Goal: Task Accomplishment & Management: Use online tool/utility

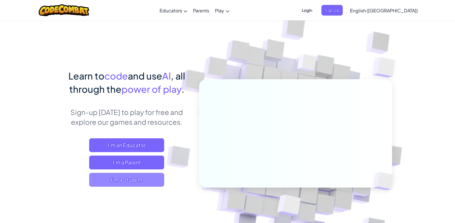
click at [158, 174] on span "I'm a Student" at bounding box center [126, 180] width 75 height 14
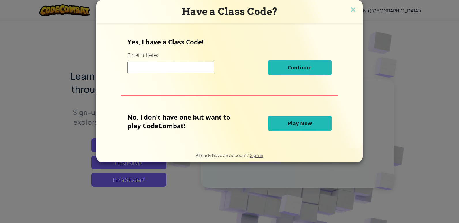
click at [304, 121] on span "Play Now" at bounding box center [300, 123] width 24 height 7
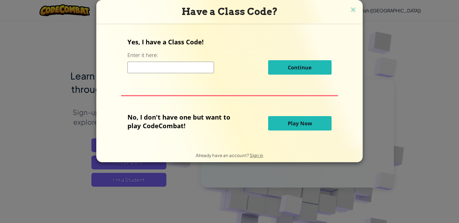
click at [304, 121] on span "Play Now" at bounding box center [300, 123] width 24 height 7
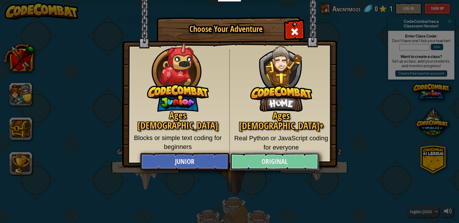
click at [271, 160] on link "Original" at bounding box center [274, 161] width 89 height 17
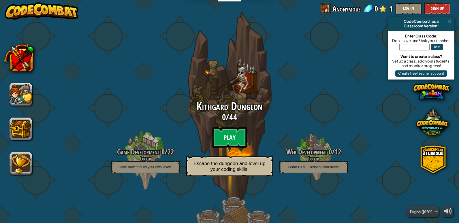
click at [218, 134] on btn "Play" at bounding box center [229, 137] width 35 height 21
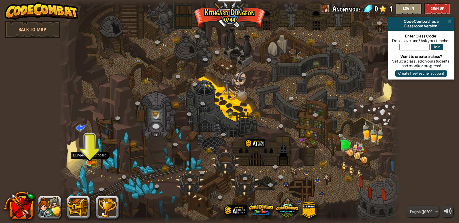
click at [91, 155] on img at bounding box center [89, 153] width 5 height 5
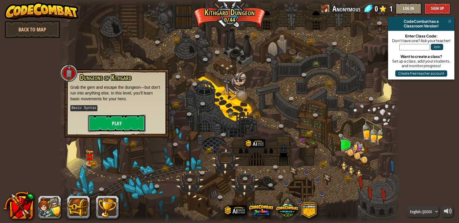
click at [114, 122] on button "Play" at bounding box center [117, 123] width 58 height 17
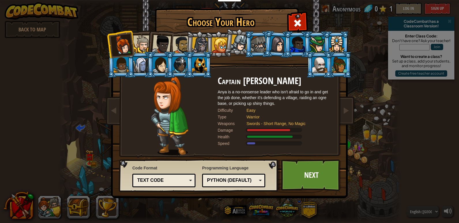
click at [143, 61] on div at bounding box center [140, 65] width 15 height 16
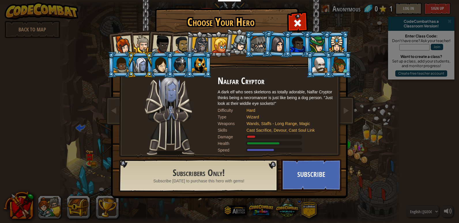
click at [146, 44] on div at bounding box center [142, 44] width 18 height 18
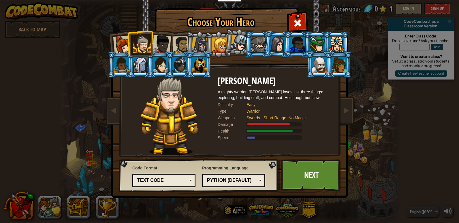
click at [162, 40] on div at bounding box center [161, 44] width 19 height 19
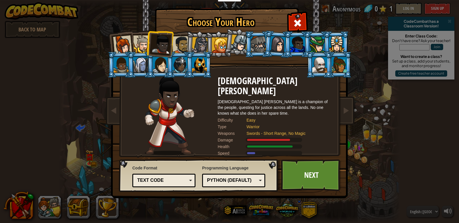
click at [183, 46] on div at bounding box center [181, 45] width 18 height 18
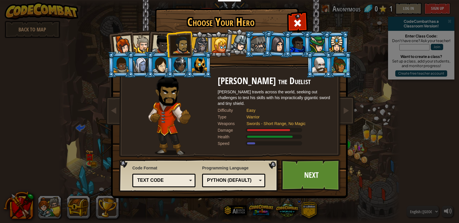
click at [203, 46] on div at bounding box center [200, 45] width 16 height 16
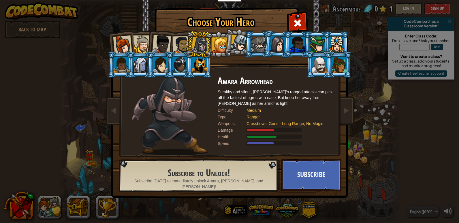
click at [219, 44] on div at bounding box center [220, 45] width 16 height 16
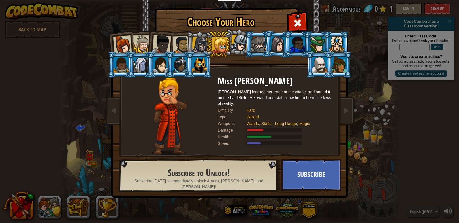
click at [198, 65] on div at bounding box center [199, 65] width 15 height 16
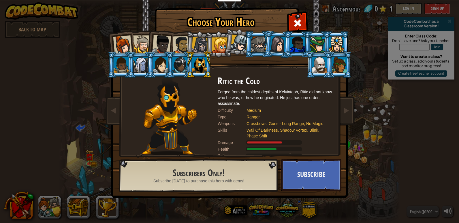
click at [161, 40] on div at bounding box center [161, 44] width 19 height 19
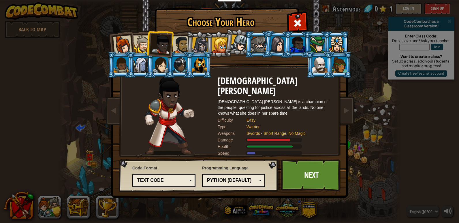
click at [249, 45] on li at bounding box center [258, 44] width 26 height 26
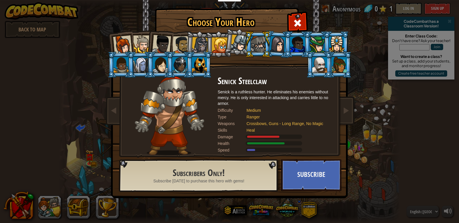
click at [238, 44] on div at bounding box center [239, 43] width 17 height 17
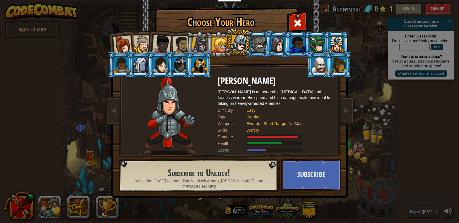
click at [217, 40] on div at bounding box center [220, 45] width 16 height 16
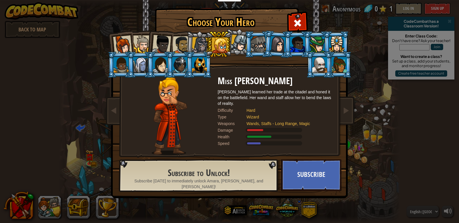
click at [197, 40] on div at bounding box center [200, 45] width 16 height 16
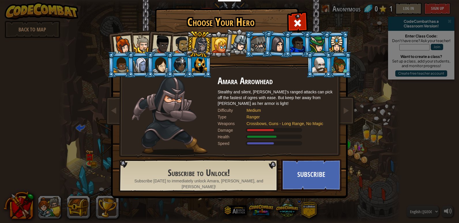
click at [176, 39] on div at bounding box center [181, 45] width 18 height 18
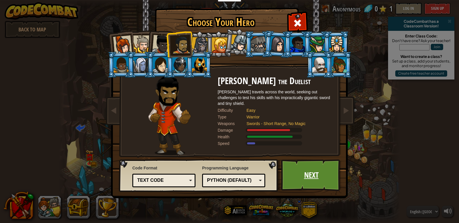
click at [300, 170] on link "Next" at bounding box center [311, 175] width 60 height 32
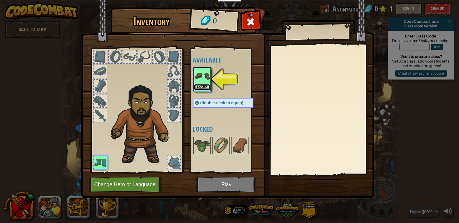
click at [204, 87] on button "Equip" at bounding box center [202, 87] width 16 height 6
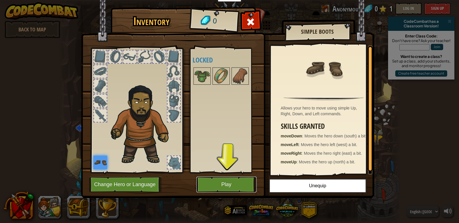
click at [225, 185] on button "Play" at bounding box center [226, 185] width 60 height 16
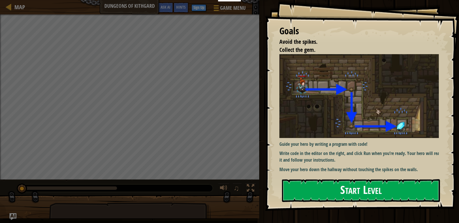
click at [374, 191] on button "Start Level" at bounding box center [361, 190] width 158 height 23
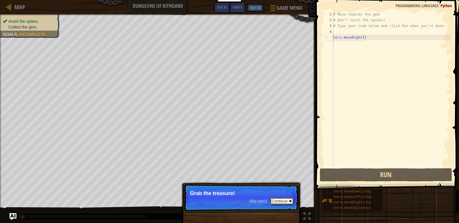
click at [285, 200] on button "Continue" at bounding box center [282, 201] width 24 height 7
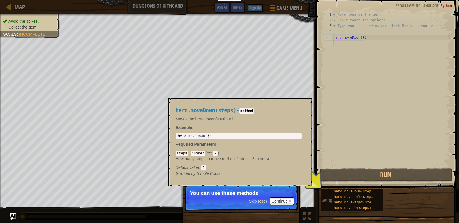
click at [330, 198] on img at bounding box center [327, 200] width 11 height 11
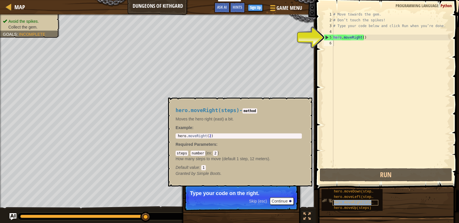
click at [356, 202] on span "hero.moveRight(steps)" at bounding box center [356, 203] width 44 height 4
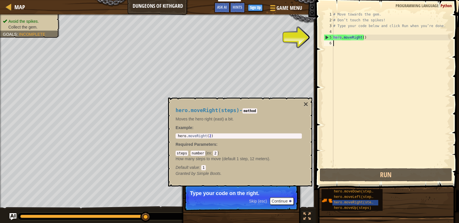
click at [362, 39] on div "# Move towards the gem. # Don’t touch the spikes! # Type your code below and cl…" at bounding box center [391, 95] width 118 height 167
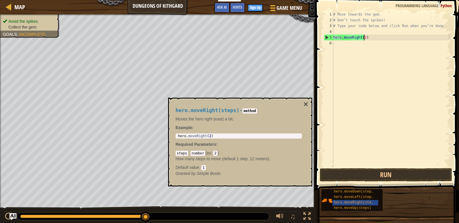
scroll to position [3, 2]
type textarea "hero.moveRight(2)"
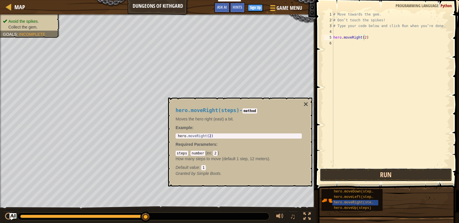
click at [384, 170] on button "Run" at bounding box center [386, 174] width 132 height 13
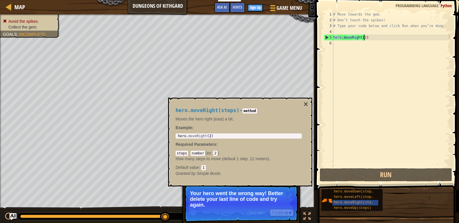
click at [309, 101] on div "hero.moveRight(steps) - method Moves the hero right (east) a bit. Example : 1 h…" at bounding box center [240, 142] width 144 height 89
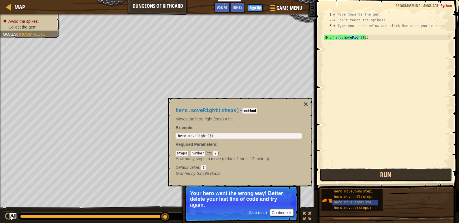
click at [370, 173] on button "Run" at bounding box center [386, 174] width 132 height 13
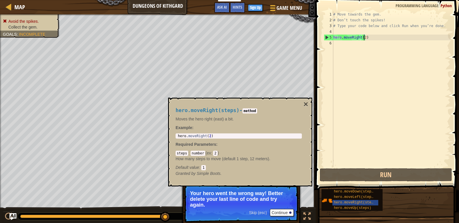
click at [331, 43] on div "6" at bounding box center [329, 43] width 10 height 6
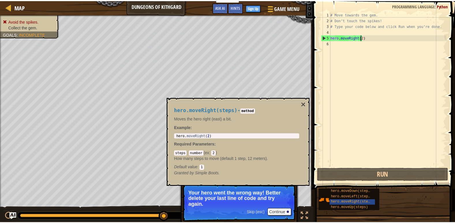
scroll to position [3, 0]
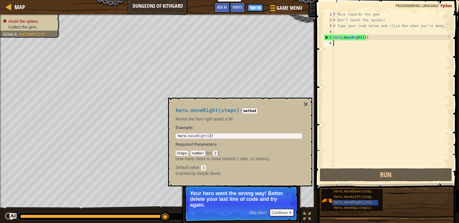
click at [338, 41] on div "# Move towards the gem. # Don’t touch the spikes! # Type your code below and cl…" at bounding box center [391, 95] width 118 height 167
type textarea "hero.moveRight(2)"
click at [221, 134] on div "hero . moveRight ( 2 )" at bounding box center [239, 140] width 124 height 12
click at [209, 138] on div "hero . moveRight ( 2 )" at bounding box center [239, 140] width 124 height 12
click at [204, 138] on div "hero . moveRight ( 2 )" at bounding box center [239, 140] width 124 height 12
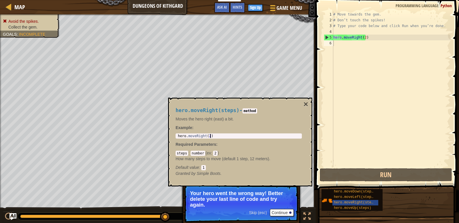
click at [216, 137] on div "hero . moveRight ( 2 )" at bounding box center [239, 140] width 124 height 12
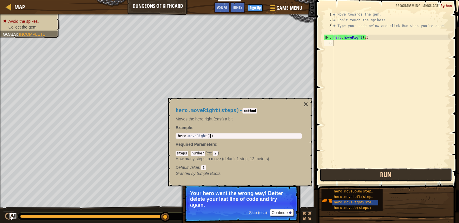
click at [380, 172] on button "Run" at bounding box center [386, 174] width 132 height 13
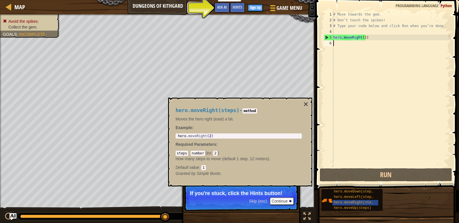
click at [205, 137] on div "hero . moveRight ( 2 )" at bounding box center [239, 140] width 124 height 12
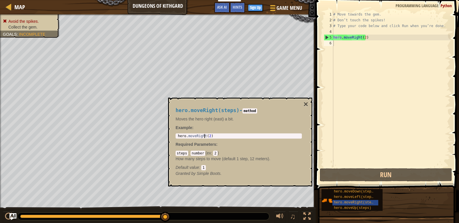
click at [360, 37] on div "# Move towards the gem. # Don’t touch the spikes! # Type your code below and cl…" at bounding box center [391, 95] width 118 height 167
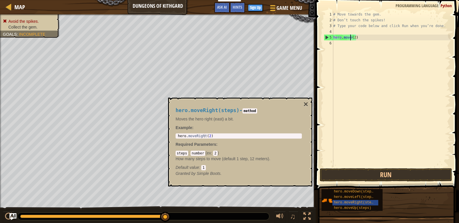
type textarea "hero.mov(2)"
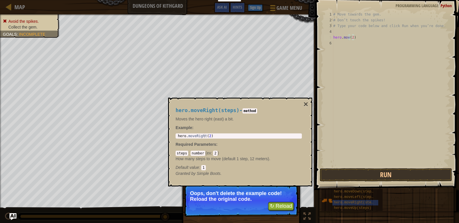
click at [349, 38] on div "# Move towards the gem. # Don’t touch the spikes! # Type your code below and cl…" at bounding box center [391, 95] width 118 height 167
click at [215, 135] on div "hero . moveRight ( 2 )" at bounding box center [239, 140] width 124 height 12
click at [350, 36] on div "# Move towards the gem. # Don’t touch the spikes! # Type your code below and cl…" at bounding box center [391, 95] width 118 height 167
click at [350, 39] on div "# Move towards the gem. # Don’t touch the spikes! # Type your code below and cl…" at bounding box center [391, 95] width 118 height 167
click at [384, 171] on button "Run" at bounding box center [386, 174] width 132 height 13
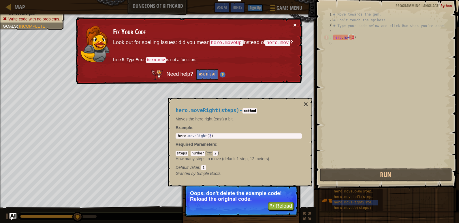
click at [294, 22] on button "×" at bounding box center [294, 25] width 3 height 6
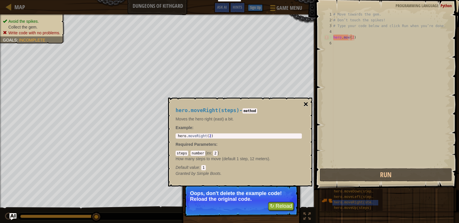
click at [307, 102] on button "×" at bounding box center [306, 104] width 5 height 8
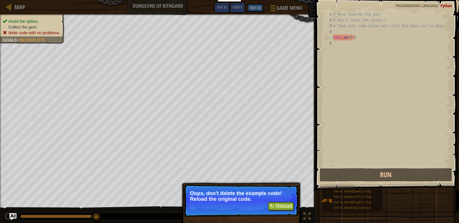
click at [363, 39] on div "# Move towards the gem. # Don’t touch the spikes! # Type your code below and cl…" at bounding box center [391, 95] width 118 height 167
click at [328, 41] on div "6" at bounding box center [329, 43] width 10 height 6
click at [281, 204] on button "↻ Reload" at bounding box center [281, 206] width 26 height 9
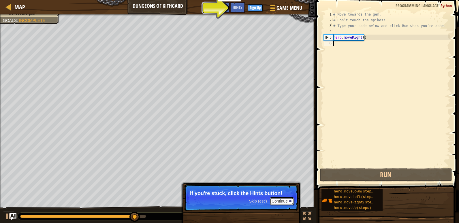
click at [281, 198] on button "Continue" at bounding box center [282, 201] width 24 height 7
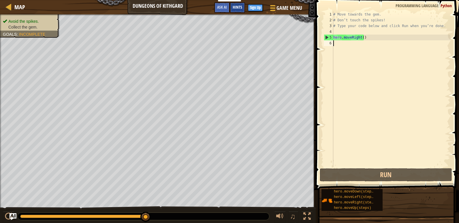
click at [239, 6] on span "Hints" at bounding box center [238, 6] width 10 height 5
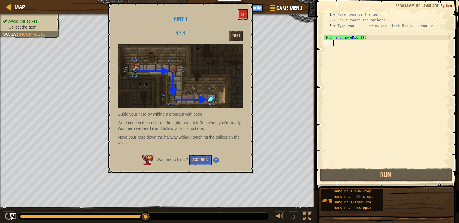
click at [249, 15] on div "Hint 1 1 / 4 Next Guide your hero by writing a program with code! Write code in…" at bounding box center [180, 88] width 144 height 170
click at [241, 9] on div "Hint 1 1 / 4 Next Guide your hero by writing a program with code! Write code in…" at bounding box center [180, 88] width 144 height 170
click at [241, 13] on span at bounding box center [243, 14] width 4 height 4
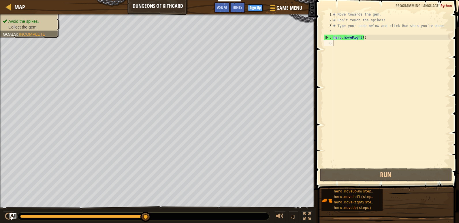
click at [339, 42] on div "# Move towards the gem. # Don’t touch the spikes! # Type your code below and cl…" at bounding box center [391, 95] width 118 height 167
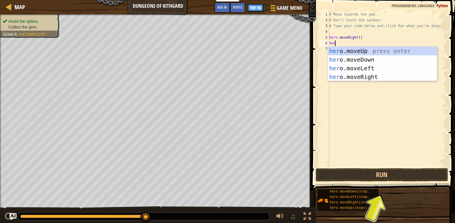
type textarea "hero"
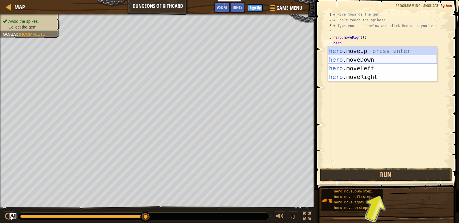
click at [377, 59] on div "hero .moveUp press enter hero .moveDown press enter hero .moveLeft press enter …" at bounding box center [382, 73] width 109 height 52
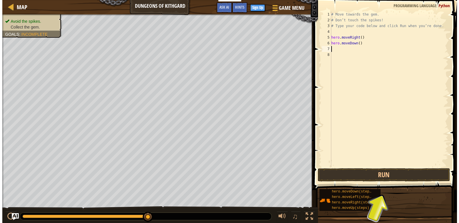
scroll to position [3, 0]
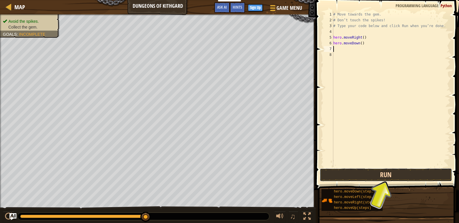
click at [381, 174] on button "Run" at bounding box center [386, 174] width 132 height 13
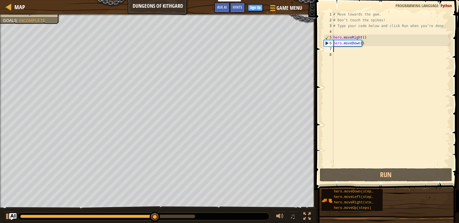
click at [334, 50] on div "# Move towards the gem. # Don’t touch the spikes! # Type your code below and cl…" at bounding box center [391, 95] width 118 height 167
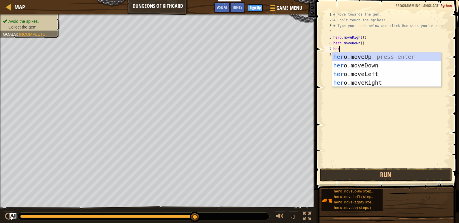
type textarea "hero"
click at [370, 79] on div "hero .moveUp press enter hero .moveDown press enter hero .moveLeft press enter …" at bounding box center [386, 78] width 109 height 52
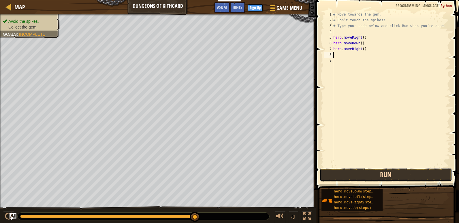
click at [375, 171] on button "Run" at bounding box center [386, 174] width 132 height 13
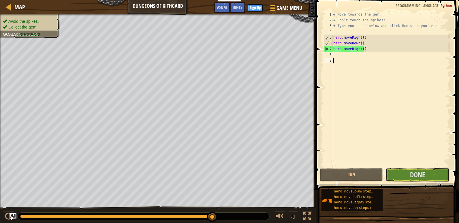
drag, startPoint x: 419, startPoint y: 157, endPoint x: 416, endPoint y: 179, distance: 22.7
click at [417, 165] on div "# Move towards the gem. # Don’t touch the spikes! # Type your code below and cl…" at bounding box center [391, 95] width 118 height 167
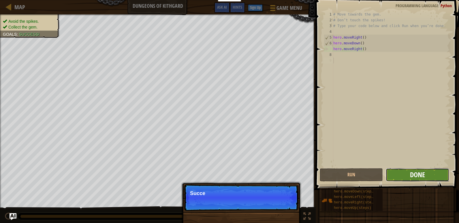
click at [417, 175] on span "Done" at bounding box center [417, 174] width 15 height 9
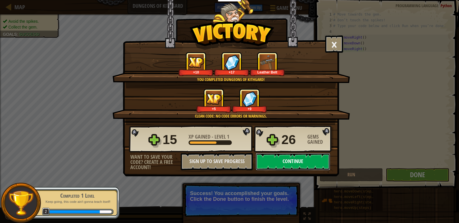
click at [294, 161] on button "Continue" at bounding box center [293, 161] width 74 height 17
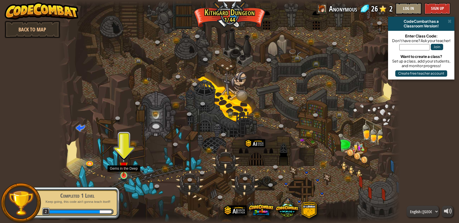
click at [125, 174] on img at bounding box center [123, 166] width 9 height 20
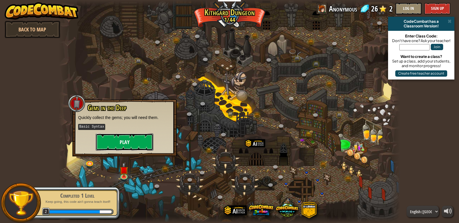
click at [133, 143] on button "Play" at bounding box center [125, 142] width 58 height 17
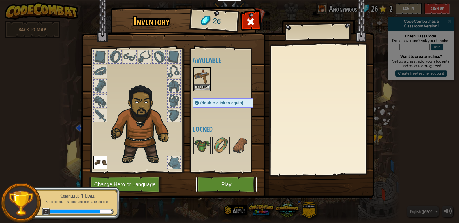
click at [226, 182] on button "Play" at bounding box center [226, 185] width 60 height 16
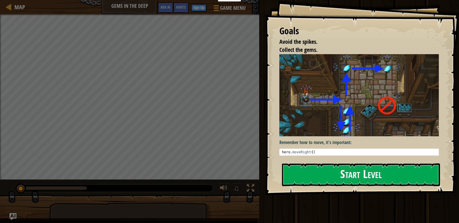
click at [382, 179] on button "Start Level" at bounding box center [361, 175] width 158 height 23
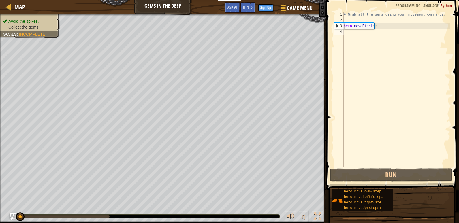
click at [344, 33] on div "# Grab all the gems using your movement commands. hero . moveRight ( )" at bounding box center [397, 95] width 108 height 167
type textarea "h"
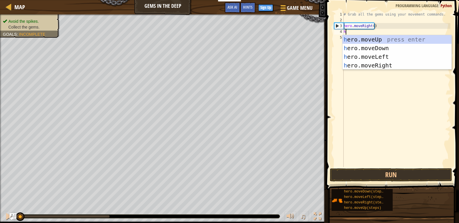
scroll to position [3, 0]
click at [376, 64] on div "h ero.moveUp press enter h ero.moveDown press enter h ero.moveLeft press enter …" at bounding box center [397, 61] width 109 height 52
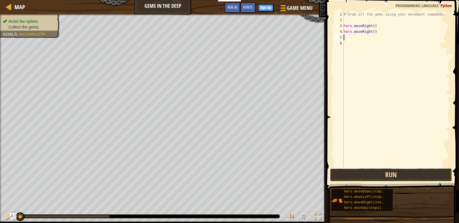
click at [396, 174] on button "Run" at bounding box center [391, 174] width 122 height 13
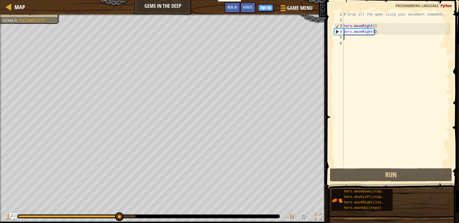
click at [350, 34] on div "# Grab all the gems using your movement commands. hero . moveRight ( ) hero . m…" at bounding box center [397, 95] width 108 height 167
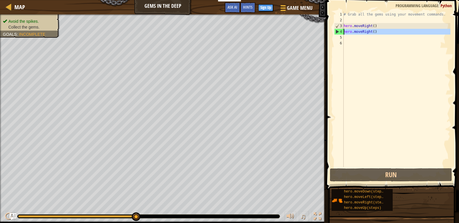
click at [338, 30] on div "4" at bounding box center [339, 32] width 9 height 6
type textarea "hero.moveRight()"
click at [349, 38] on div "# Grab all the gems using your movement commands. hero . moveRight ( ) hero . m…" at bounding box center [397, 95] width 108 height 167
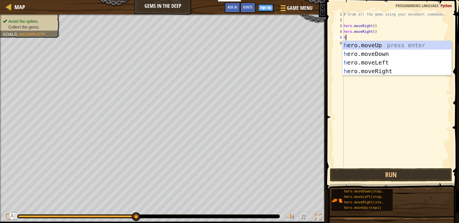
type textarea "her"
click at [379, 43] on div "her o.moveUp press enter her o.moveDown press enter her o.moveLeft press enter …" at bounding box center [397, 67] width 109 height 52
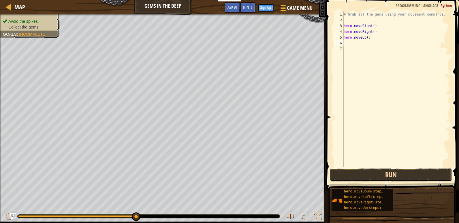
click at [391, 174] on button "Run" at bounding box center [391, 174] width 122 height 13
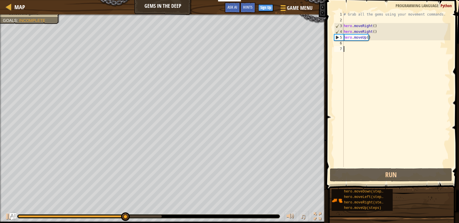
click at [349, 47] on div "# Grab all the gems using your movement commands. hero . moveRight ( ) hero . m…" at bounding box center [397, 95] width 108 height 167
click at [349, 43] on div "# Grab all the gems using your movement commands. hero . moveRight ( ) hero . m…" at bounding box center [397, 95] width 108 height 167
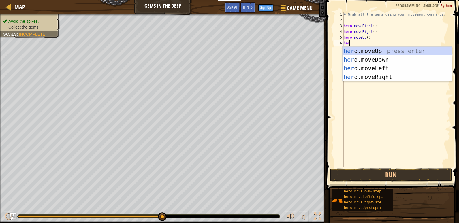
type textarea "hero"
click at [382, 65] on div "hero .moveUp press enter hero .moveDown press enter hero .moveLeft press enter …" at bounding box center [397, 73] width 109 height 52
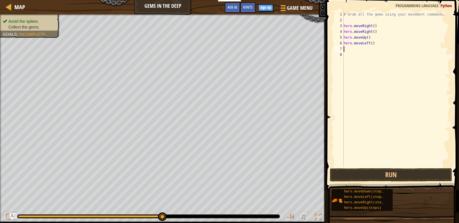
scroll to position [3, 0]
click at [401, 174] on button "Run" at bounding box center [391, 174] width 122 height 13
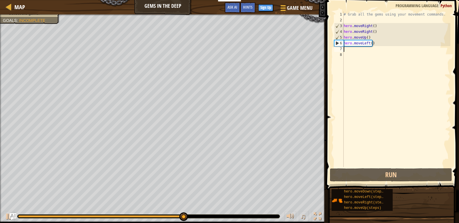
click at [348, 48] on div "# Grab all the gems using your movement commands. hero . moveRight ( ) hero . m…" at bounding box center [397, 95] width 108 height 167
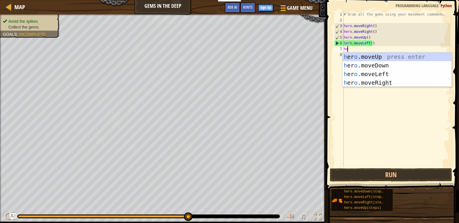
type textarea "hor"
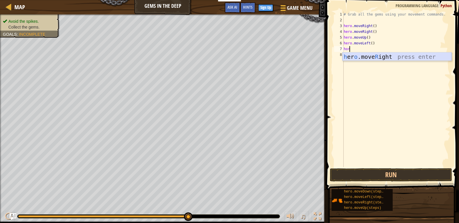
click at [374, 55] on div "h [PERSON_NAME]move R ight press enter" at bounding box center [397, 65] width 109 height 26
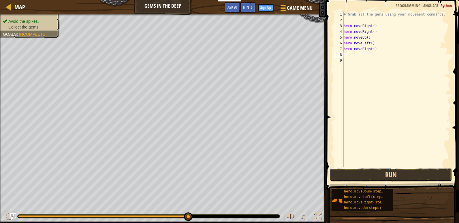
click at [370, 169] on button "Run" at bounding box center [391, 174] width 122 height 13
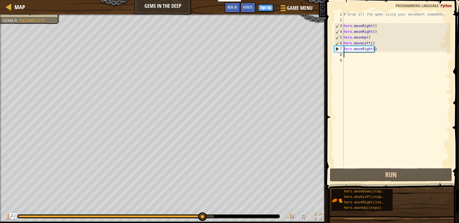
click at [346, 53] on div "# Grab all the gems using your movement commands. hero . moveRight ( ) hero . m…" at bounding box center [397, 95] width 108 height 167
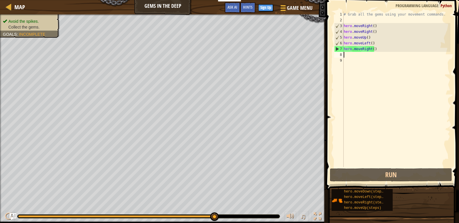
type textarea "h"
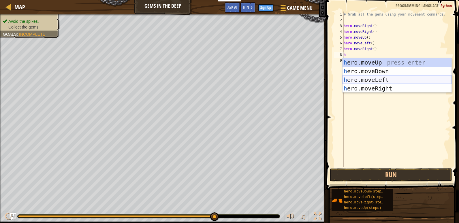
click at [380, 78] on div "h ero.moveUp press enter h ero.moveDown press enter h ero.moveLeft press enter …" at bounding box center [397, 84] width 109 height 52
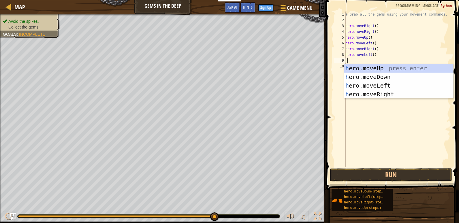
type textarea "hr"
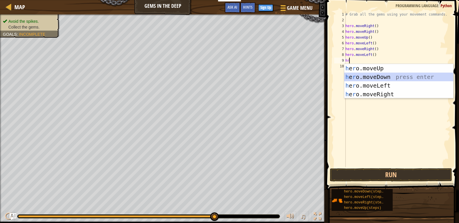
click at [383, 74] on div "h e r o.moveUp press enter h e r o.moveDown press enter h e r o.moveLeft press …" at bounding box center [398, 90] width 109 height 52
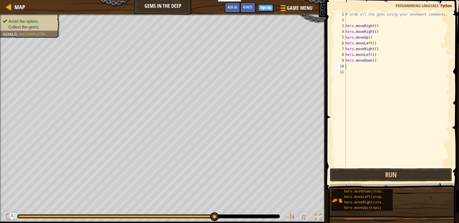
click at [350, 67] on div "# Grab all the gems using your movement commands. hero . moveRight ( ) hero . m…" at bounding box center [397, 95] width 106 height 167
type textarea "h"
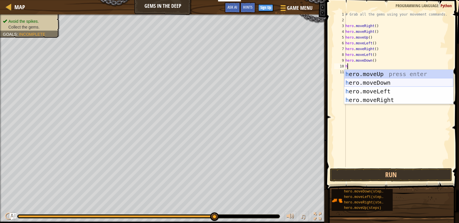
click at [405, 80] on div "h ero.moveUp press enter h ero.moveDown press enter h ero.moveLeft press enter …" at bounding box center [398, 96] width 109 height 52
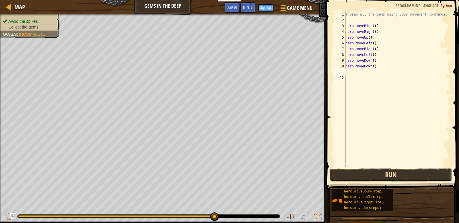
click at [387, 174] on button "Run" at bounding box center [391, 174] width 122 height 13
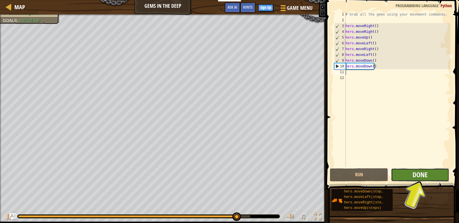
click at [412, 173] on button "Done" at bounding box center [420, 174] width 58 height 13
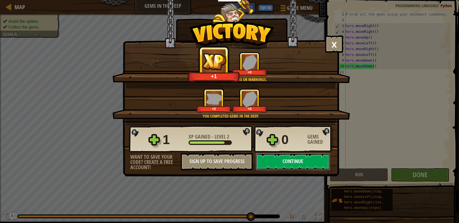
click at [284, 157] on button "Continue" at bounding box center [293, 161] width 74 height 17
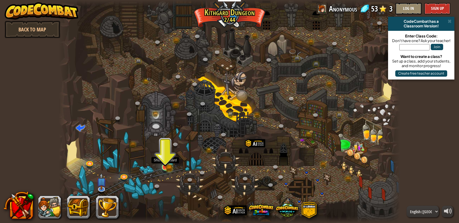
click at [162, 168] on div at bounding box center [165, 167] width 7 height 7
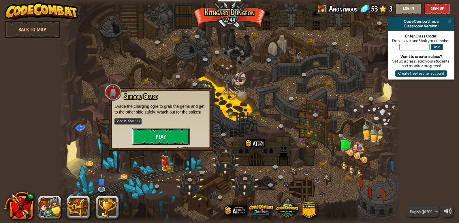
click at [176, 131] on button "Play" at bounding box center [161, 136] width 58 height 17
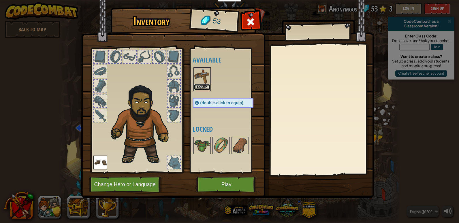
click at [201, 85] on button "Equip" at bounding box center [202, 87] width 16 height 6
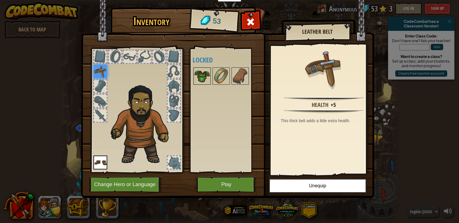
click at [203, 77] on img at bounding box center [202, 76] width 16 height 16
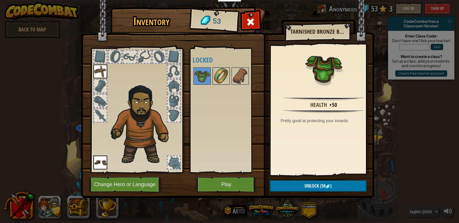
click at [222, 76] on img at bounding box center [221, 76] width 16 height 16
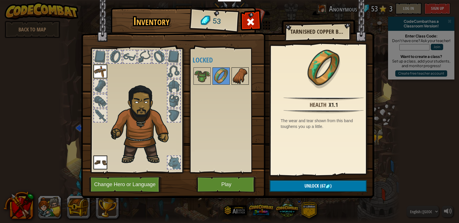
click at [245, 79] on img at bounding box center [240, 76] width 16 height 16
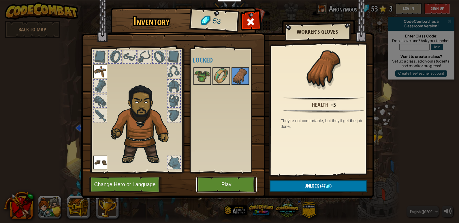
click at [222, 182] on button "Play" at bounding box center [226, 185] width 60 height 16
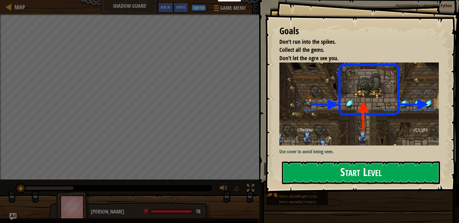
click at [369, 166] on button "Start Level" at bounding box center [361, 173] width 158 height 23
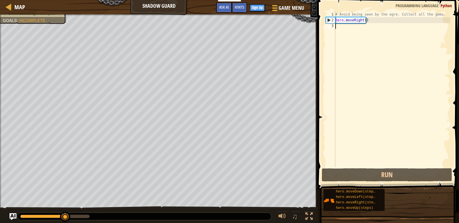
click at [343, 25] on div "# Avoid being seen by the ogre. Collect all the gems. hero . moveRight ( )" at bounding box center [392, 95] width 116 height 167
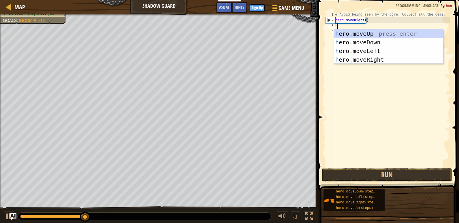
type textarea "ho"
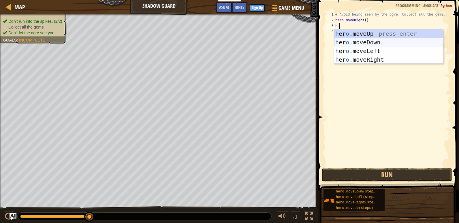
click at [374, 42] on div "h [PERSON_NAME]moveUp press enter h [PERSON_NAME]moveDown press enter h [PERSON…" at bounding box center [388, 55] width 109 height 52
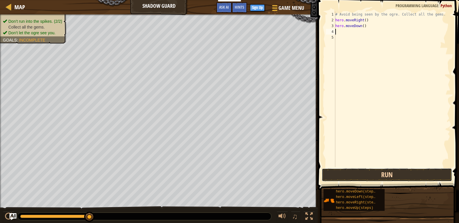
click at [394, 173] on button "Run" at bounding box center [387, 174] width 130 height 13
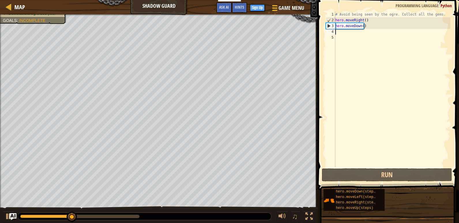
click at [343, 34] on div "# Avoid being seen by the ogre. Collect all the gems. hero . moveRight ( ) hero…" at bounding box center [392, 95] width 116 height 167
type textarea "h"
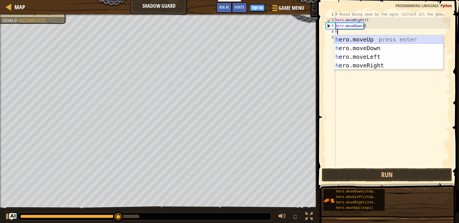
click at [380, 38] on div "h ero.moveUp press enter h ero.moveDown press enter h ero.moveLeft press enter …" at bounding box center [388, 61] width 109 height 52
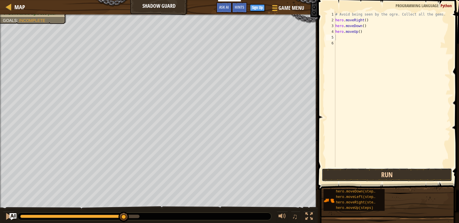
click at [387, 174] on button "Run" at bounding box center [387, 174] width 130 height 13
click at [343, 37] on div "# Avoid being seen by the ogre. Collect all the gems. hero . moveRight ( ) hero…" at bounding box center [392, 95] width 116 height 167
type textarea "h"
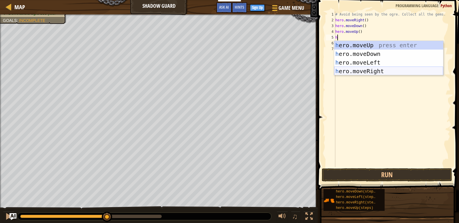
click at [372, 69] on div "h ero.moveUp press enter h ero.moveDown press enter h ero.moveLeft press enter …" at bounding box center [388, 67] width 109 height 52
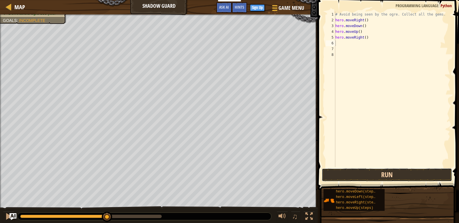
click at [370, 173] on button "Run" at bounding box center [387, 174] width 130 height 13
click at [349, 34] on div "# Avoid being seen by the ogre. Collect all the gems. hero . moveRight ( ) hero…" at bounding box center [393, 95] width 114 height 167
click at [376, 176] on button "Run" at bounding box center [387, 174] width 130 height 13
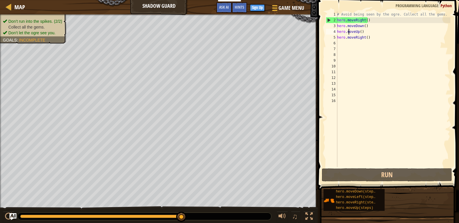
type textarea "hero.mhoveUp()"
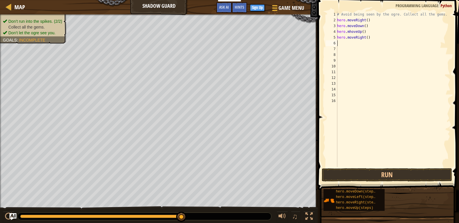
click at [344, 44] on div "# Avoid being seen by the ogre. Collect all the gems. hero . moveRight ( ) hero…" at bounding box center [393, 95] width 114 height 167
type textarea "h"
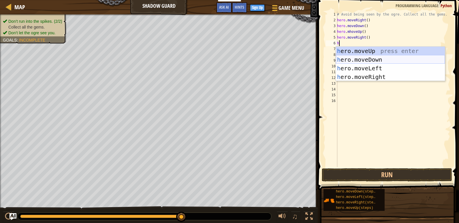
click at [373, 58] on div "h ero.moveUp press enter h ero.moveDown press enter h ero.moveLeft press enter …" at bounding box center [390, 73] width 109 height 52
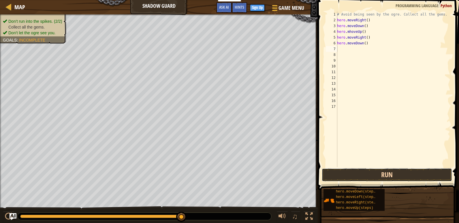
click at [384, 171] on button "Run" at bounding box center [387, 174] width 130 height 13
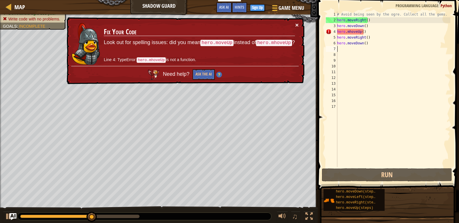
click at [298, 22] on button "×" at bounding box center [296, 25] width 3 height 6
click at [301, 27] on div "× Fix Your Code Look out for spelling issues: did you mean hero.moveUp instead …" at bounding box center [184, 50] width 239 height 67
click at [294, 22] on td "Fix Your Code Look out for spelling issues: did you mean hero.moveUp instead of…" at bounding box center [200, 44] width 192 height 44
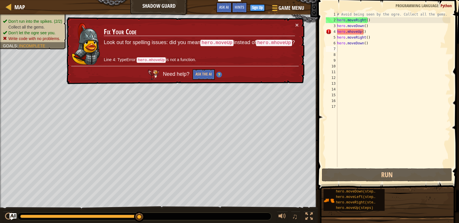
click at [295, 22] on td "Fix Your Code Look out for spelling issues: did you mean hero.moveUp instead of…" at bounding box center [200, 44] width 192 height 44
click at [298, 23] on button "×" at bounding box center [296, 25] width 3 height 6
click at [295, 23] on button "×" at bounding box center [296, 25] width 3 height 6
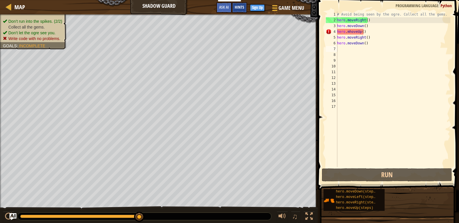
click at [239, 5] on span "Hints" at bounding box center [240, 6] width 10 height 5
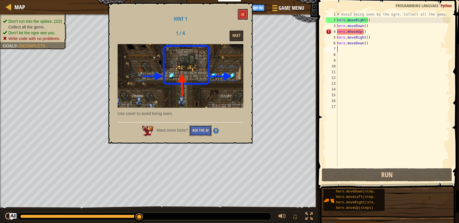
click at [202, 130] on button "Ask the AI" at bounding box center [200, 130] width 22 height 11
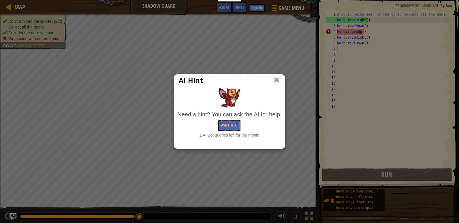
click at [273, 76] on img at bounding box center [276, 80] width 7 height 9
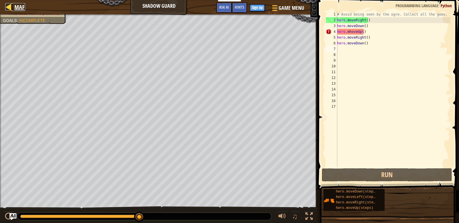
click at [15, 3] on span "Map" at bounding box center [19, 7] width 11 height 8
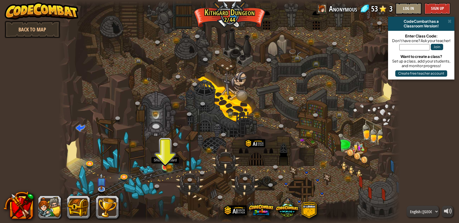
click at [166, 164] on img at bounding box center [165, 158] width 9 height 19
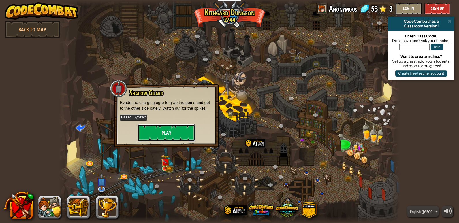
click at [174, 129] on button "Play" at bounding box center [167, 132] width 58 height 17
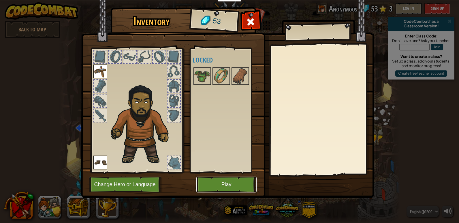
click at [230, 185] on button "Play" at bounding box center [226, 185] width 60 height 16
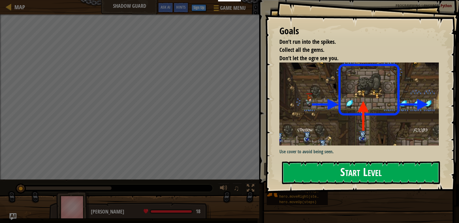
click at [339, 167] on button "Start Level" at bounding box center [361, 173] width 158 height 23
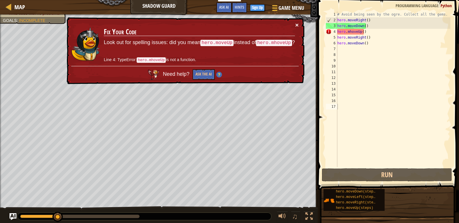
click at [295, 25] on button "×" at bounding box center [296, 25] width 3 height 6
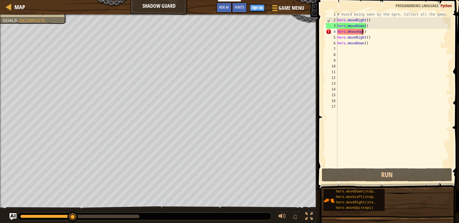
click at [362, 32] on div "# Avoid being seen by the ogre. Collect all the gems. hero . moveRight ( ) hero…" at bounding box center [393, 95] width 114 height 167
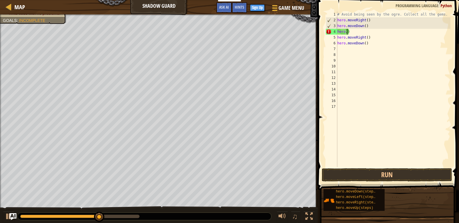
type textarea ")"
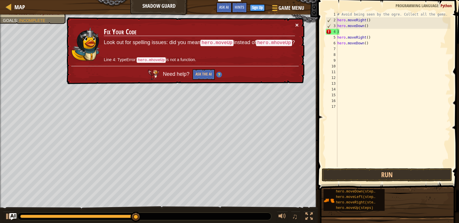
click at [297, 22] on button "×" at bounding box center [296, 25] width 3 height 6
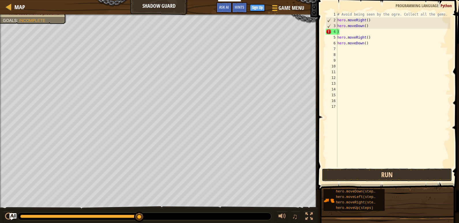
click at [386, 172] on button "Run" at bounding box center [387, 174] width 130 height 13
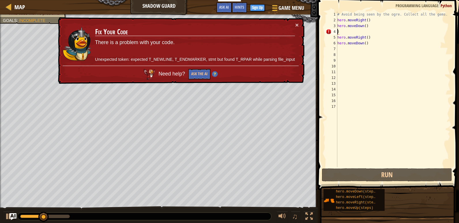
click at [173, 75] on span "Need help?" at bounding box center [172, 74] width 28 height 6
click at [175, 71] on div "Need help? Ask the AI" at bounding box center [181, 73] width 236 height 14
click at [175, 71] on div "Need help? Ask the AI" at bounding box center [180, 72] width 236 height 15
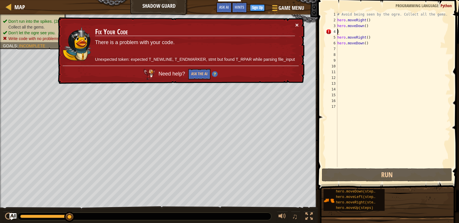
click at [296, 24] on button "×" at bounding box center [296, 25] width 3 height 6
